Goal: Information Seeking & Learning: Compare options

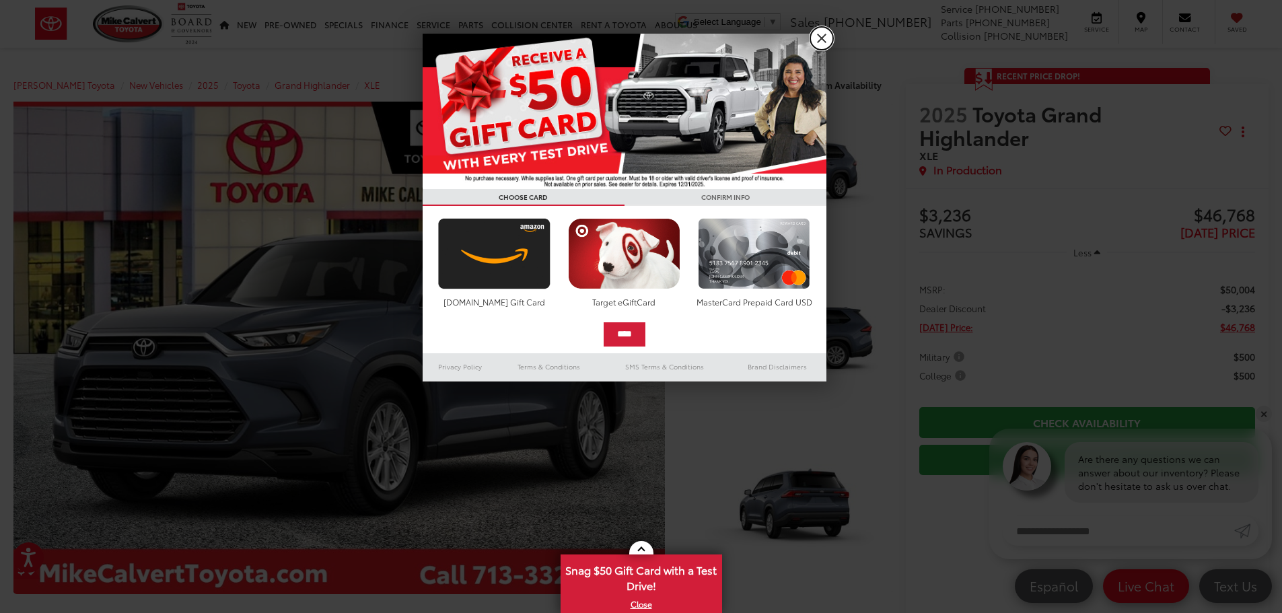
click at [822, 32] on link "X" at bounding box center [821, 38] width 23 height 23
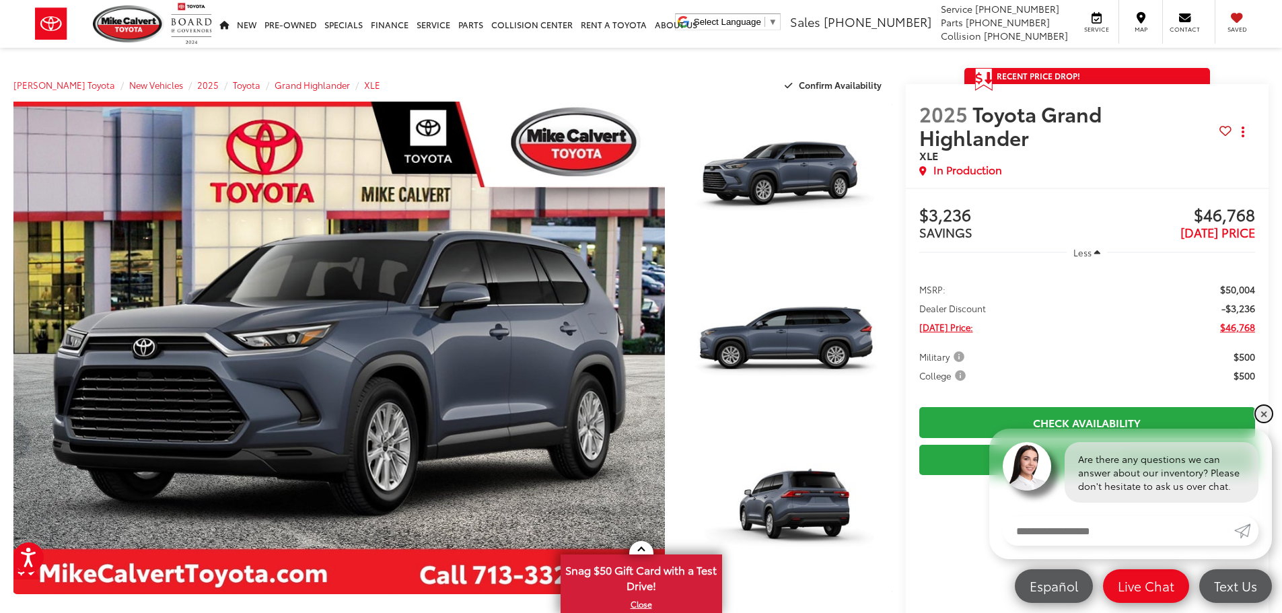
click at [1261, 415] on link "✕" at bounding box center [1264, 414] width 16 height 16
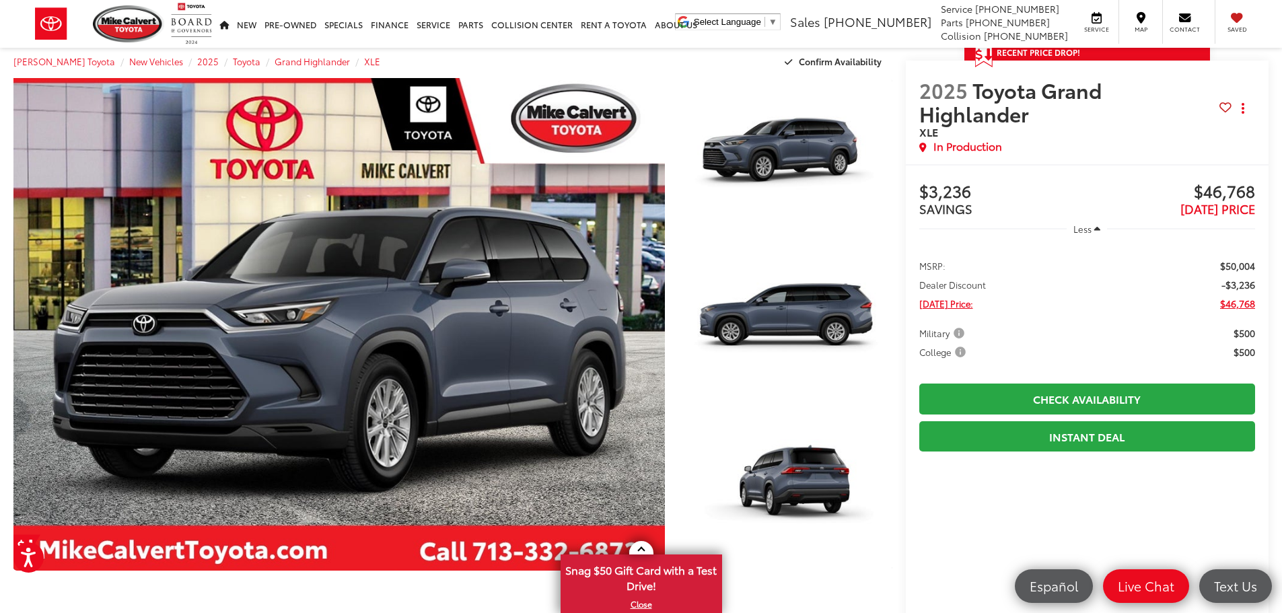
scroll to position [30, 0]
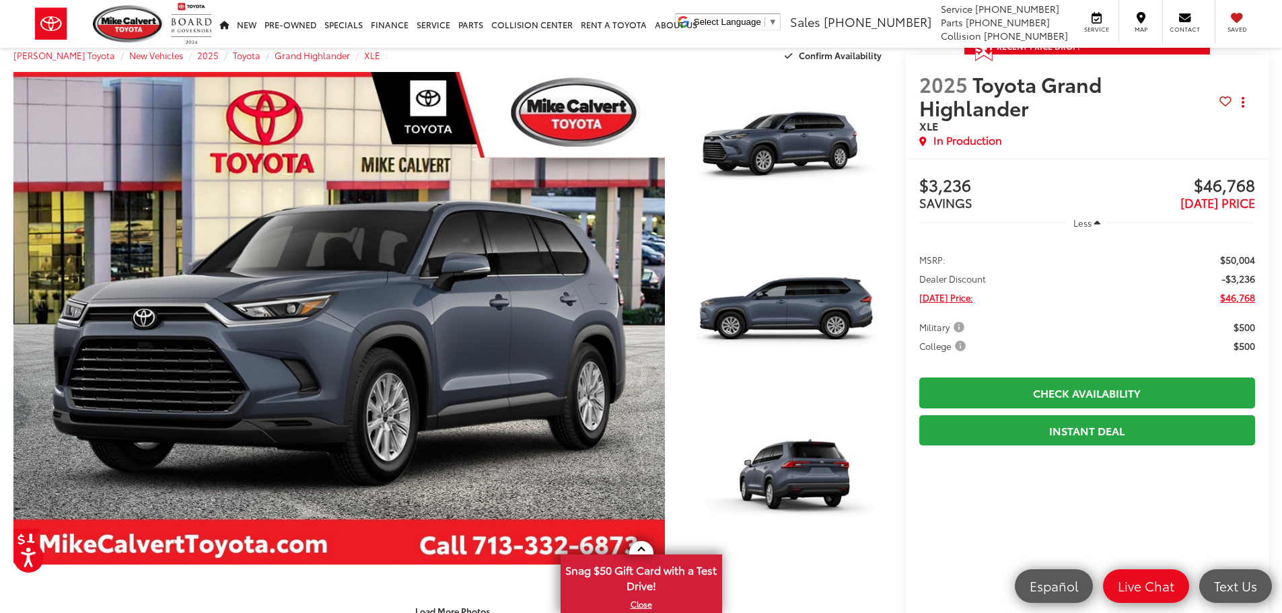
click at [964, 339] on span "College" at bounding box center [943, 345] width 49 height 13
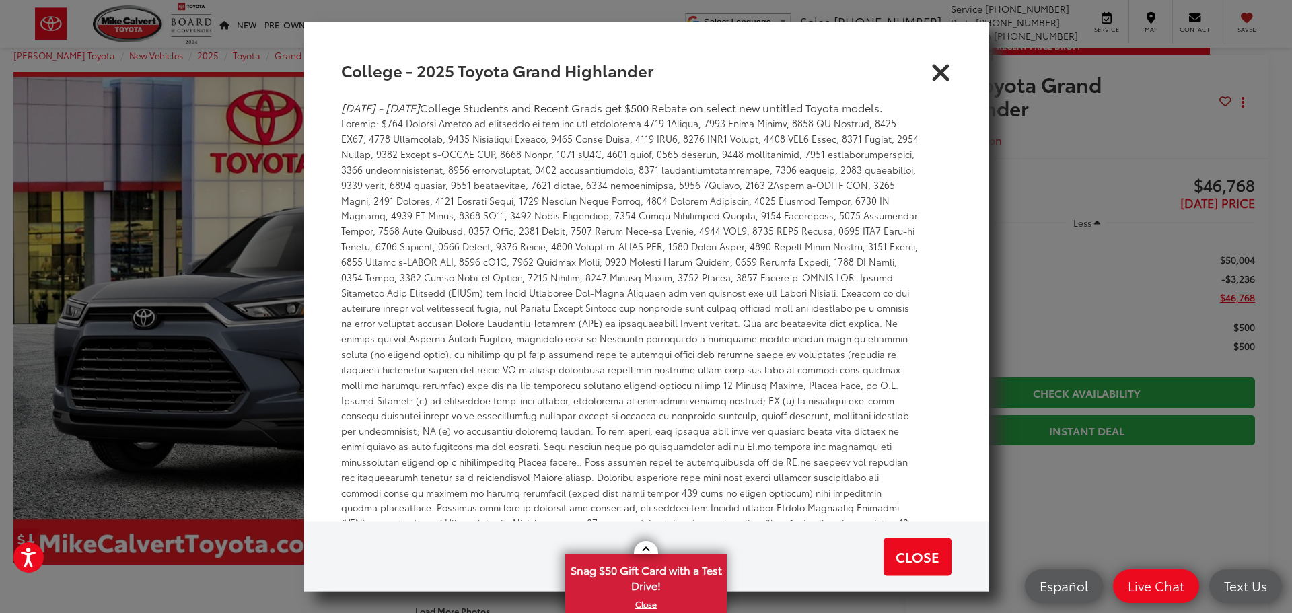
click at [935, 79] on icon "Close" at bounding box center [941, 70] width 22 height 22
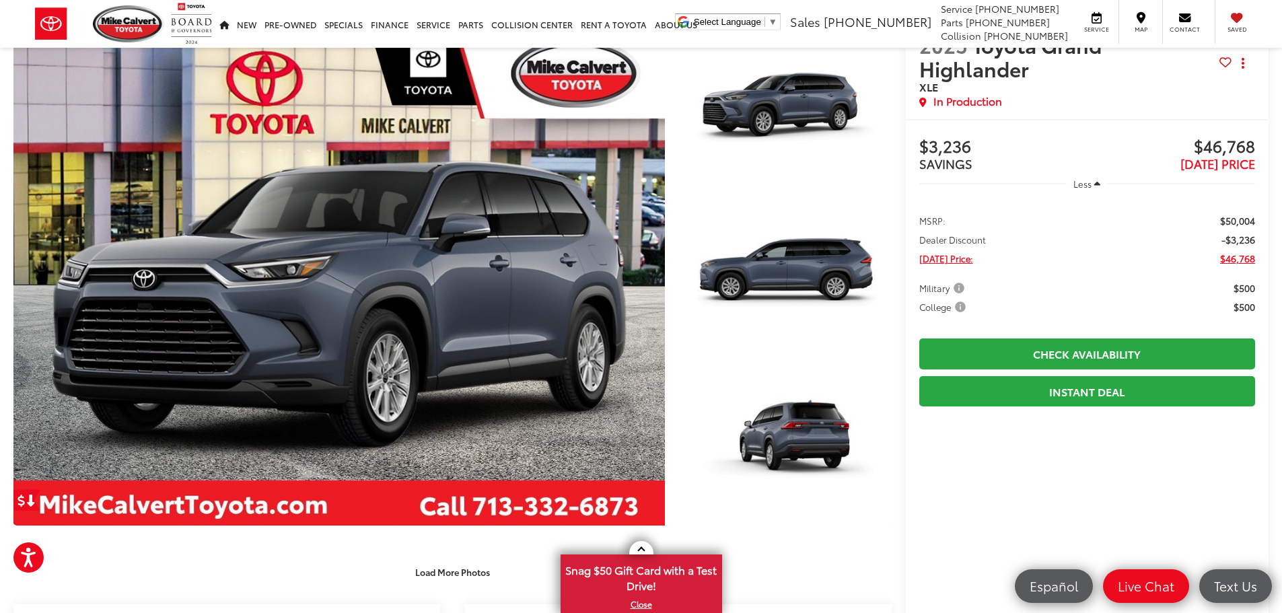
scroll to position [0, 0]
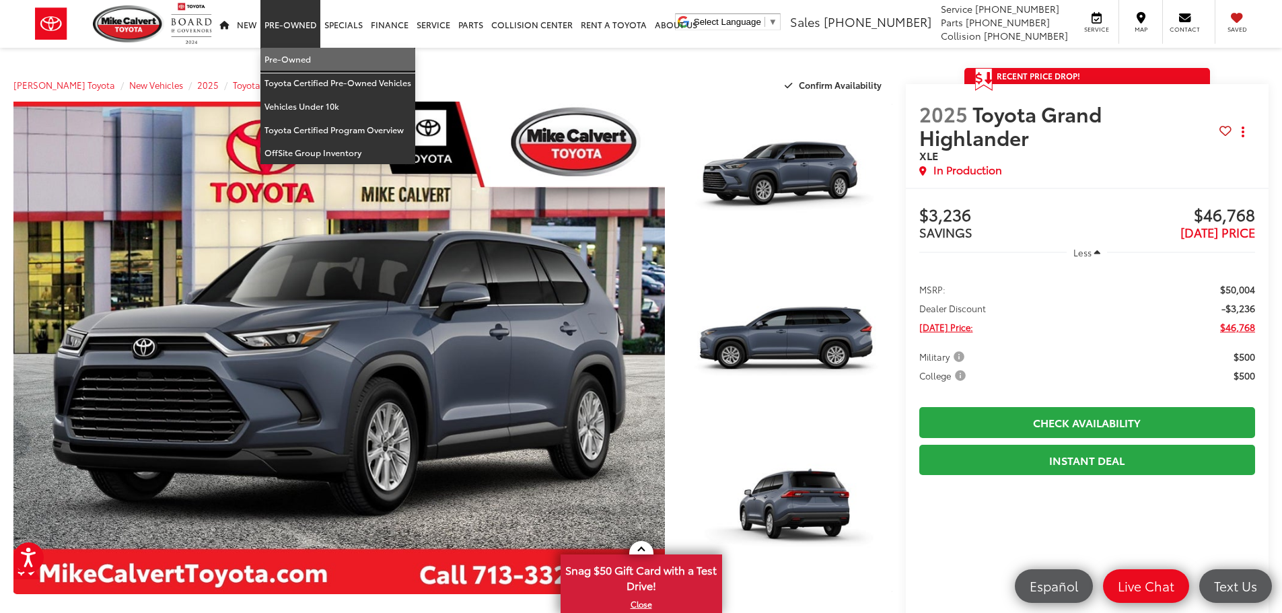
click at [293, 57] on link "Pre-Owned" at bounding box center [337, 60] width 155 height 24
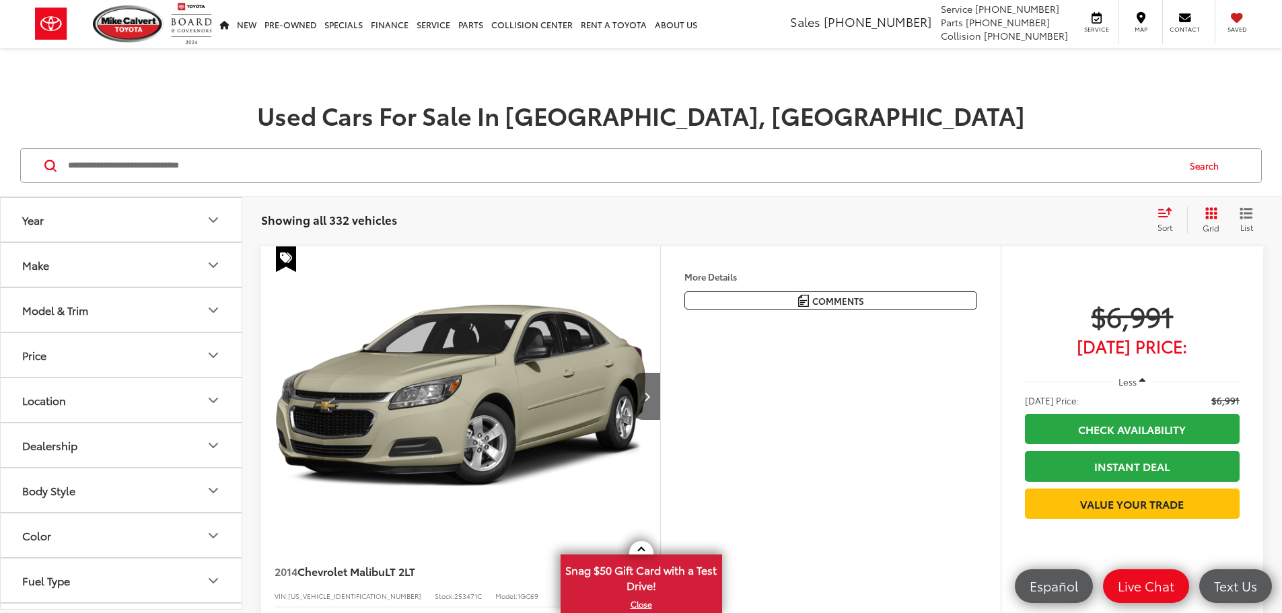
click at [74, 306] on div "Model & Trim" at bounding box center [55, 309] width 66 height 13
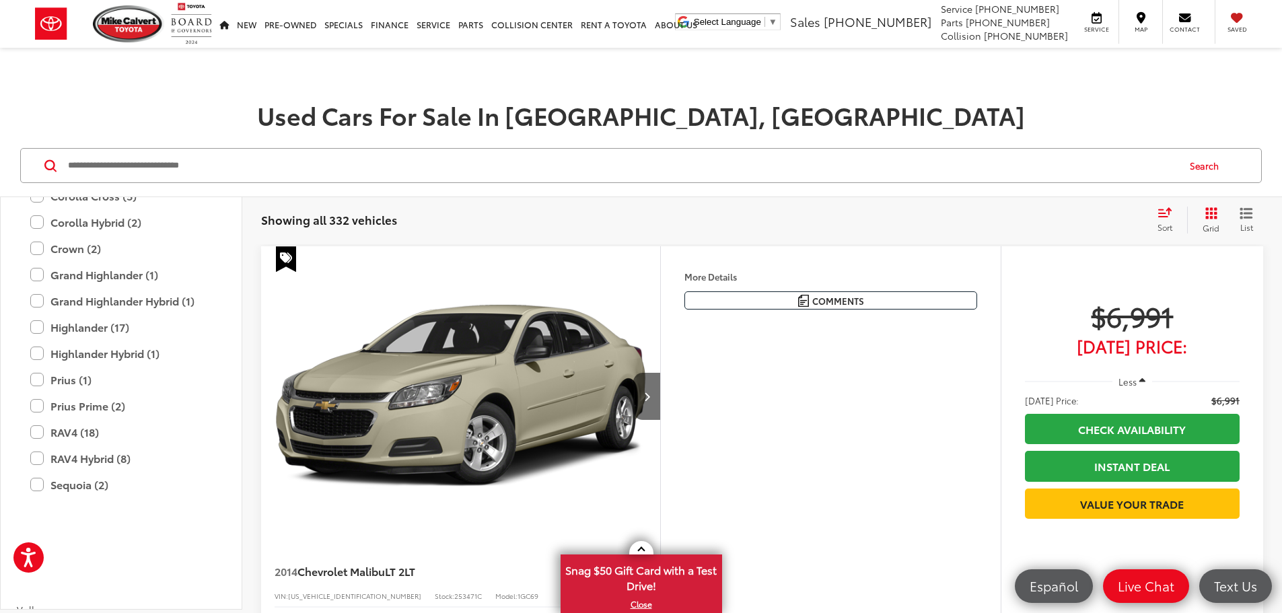
scroll to position [2953, 0]
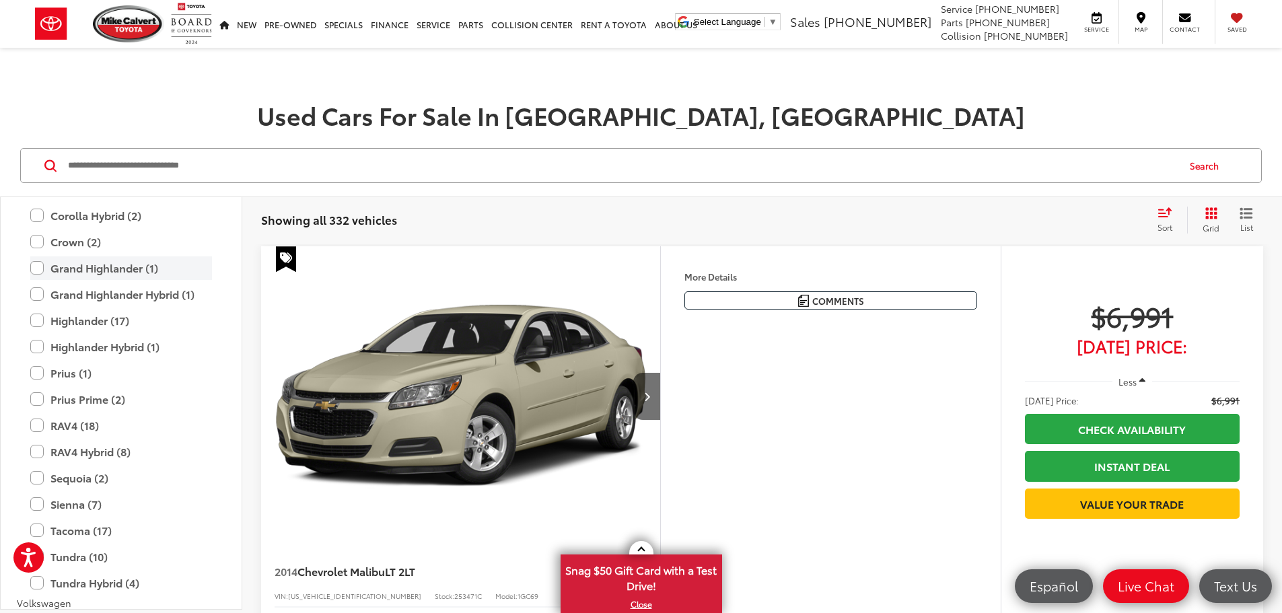
click at [34, 266] on label "Grand Highlander (1)" at bounding box center [121, 268] width 182 height 24
